Goal: Transaction & Acquisition: Obtain resource

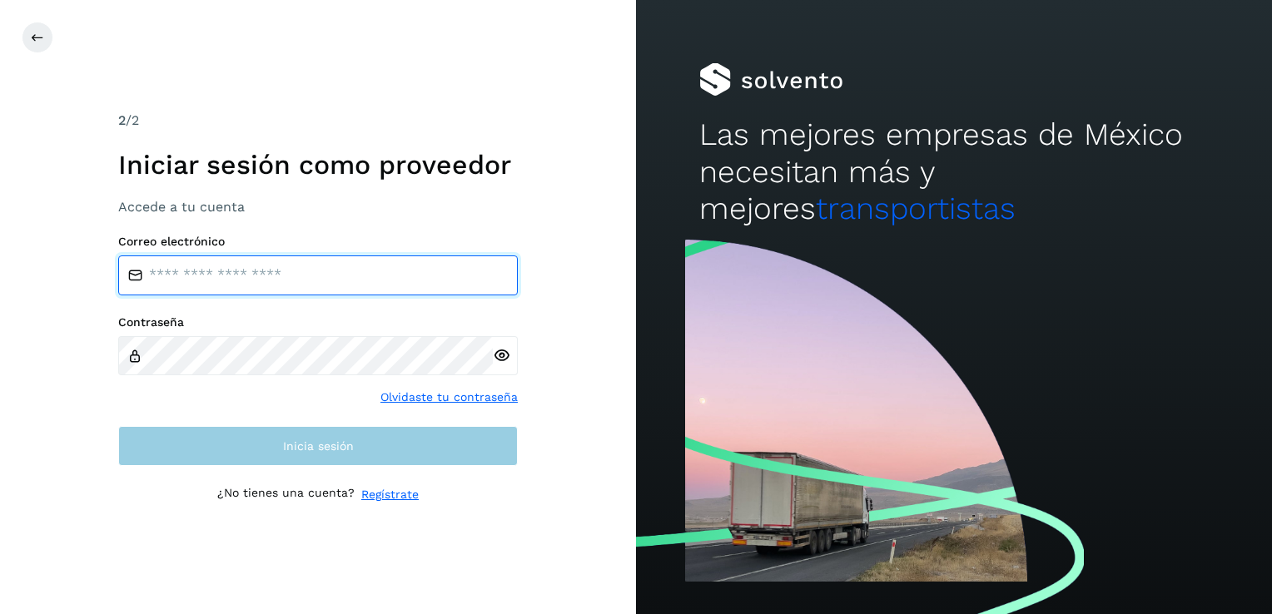
type input "**********"
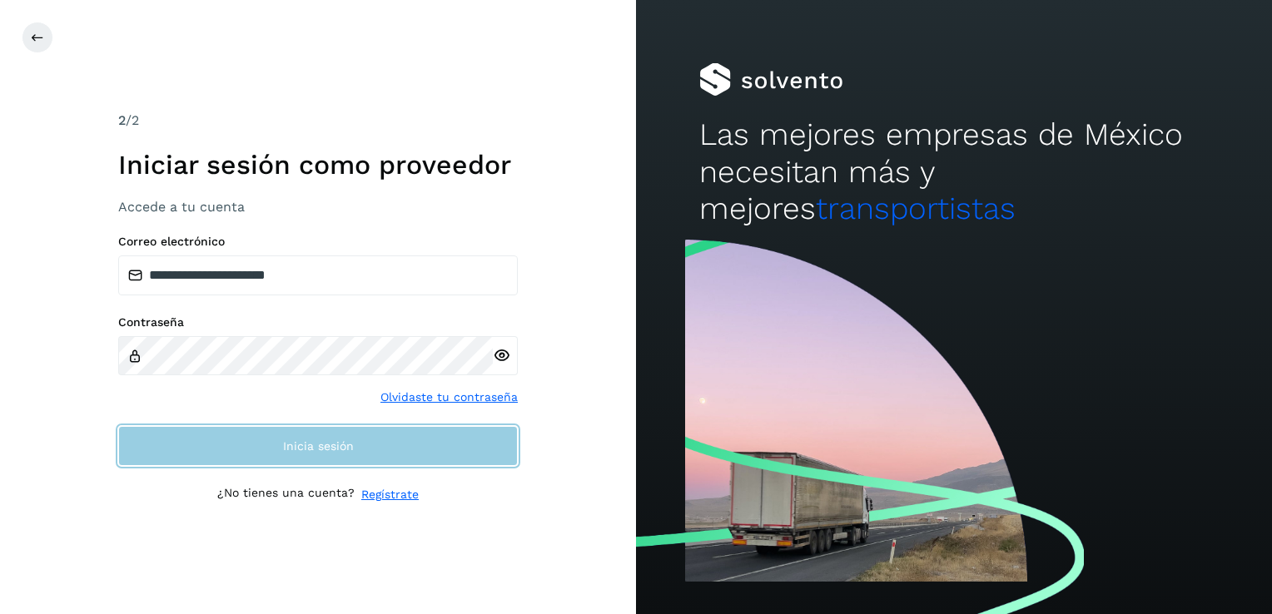
click at [303, 446] on span "Inicia sesión" at bounding box center [318, 446] width 71 height 12
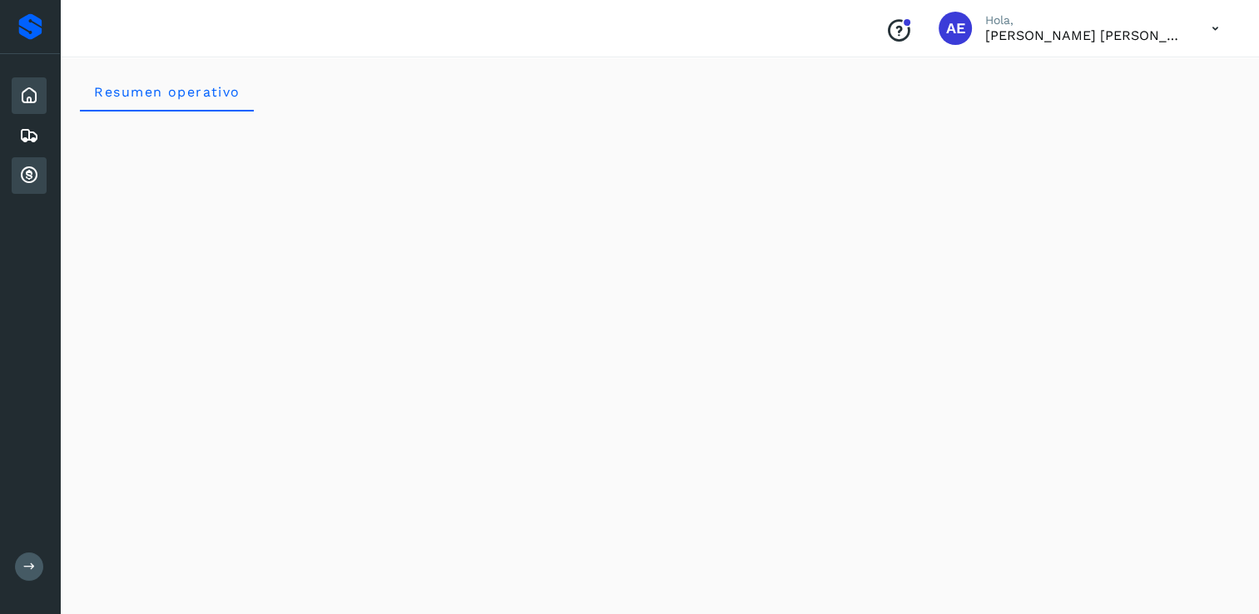
click at [28, 172] on icon at bounding box center [29, 176] width 20 height 20
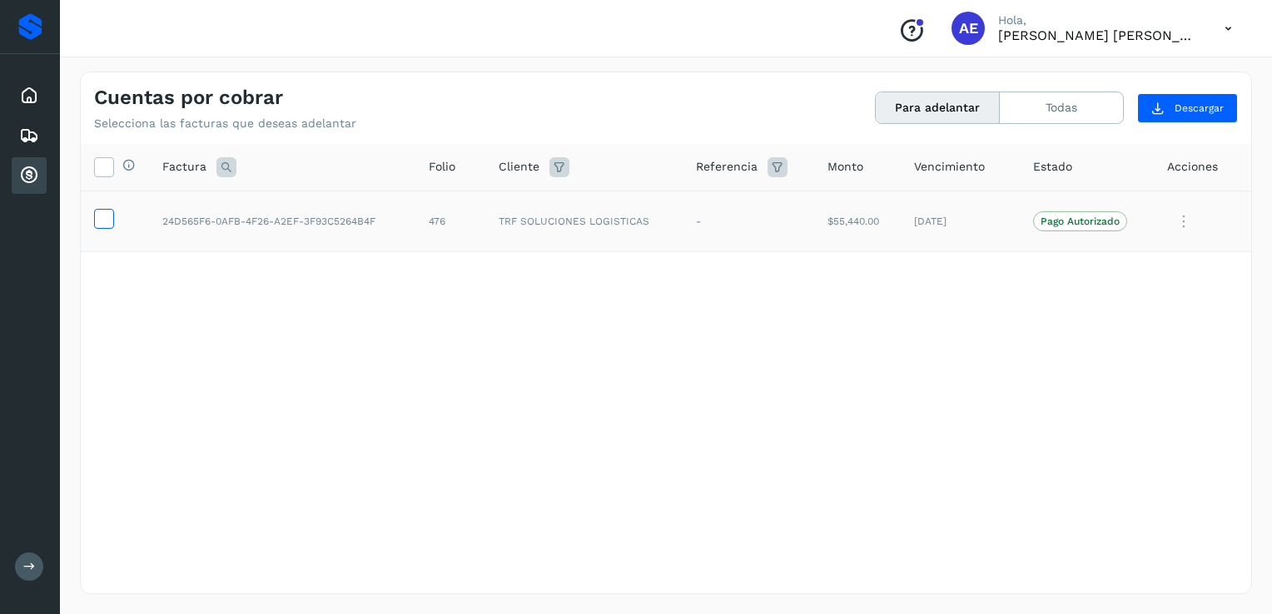
click at [107, 221] on icon at bounding box center [103, 217] width 17 height 17
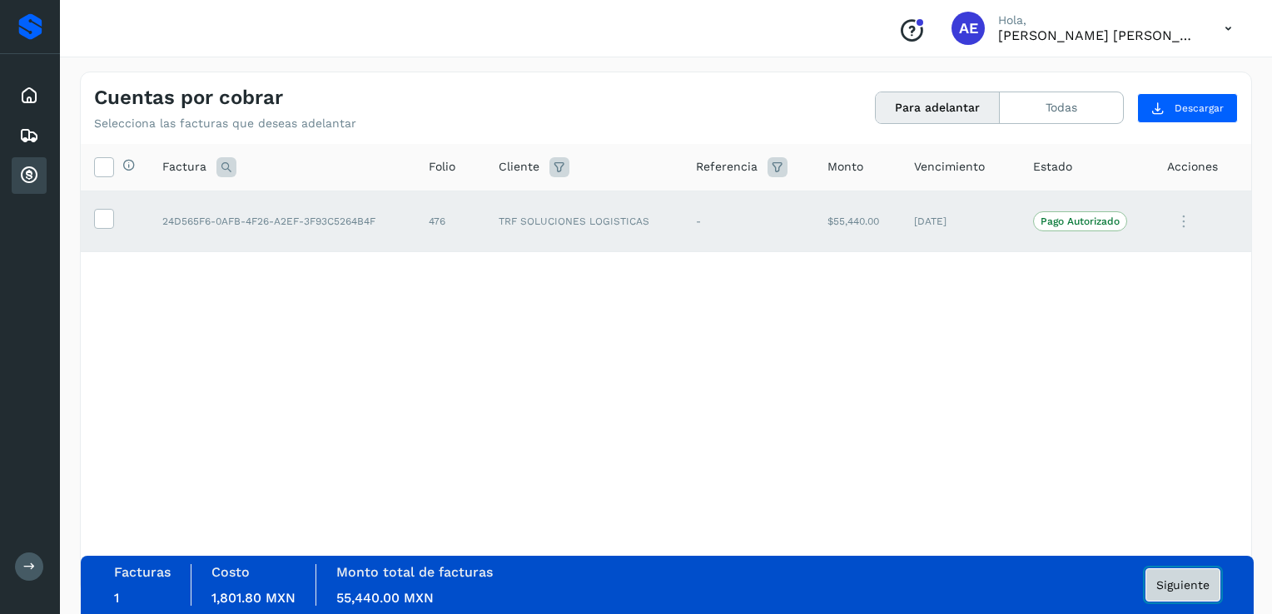
click at [1178, 587] on span "Siguiente" at bounding box center [1182, 585] width 53 height 12
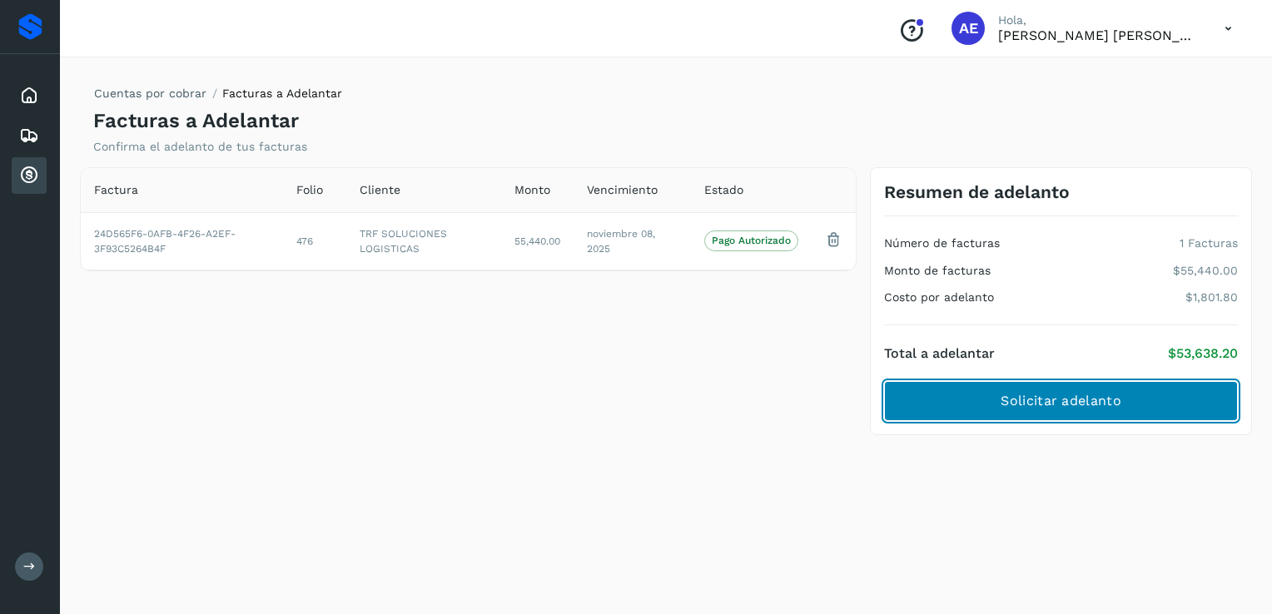
click at [1084, 399] on span "Solicitar adelanto" at bounding box center [1060, 401] width 120 height 18
